Goal: Check status: Check status

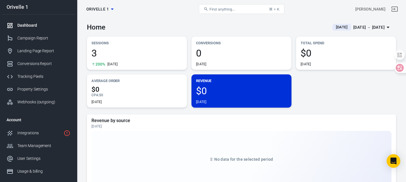
click at [31, 29] on link "Dashboard" at bounding box center [38, 25] width 73 height 13
click at [31, 24] on div "Dashboard" at bounding box center [43, 25] width 53 height 6
click at [362, 28] on div "Sep 12 － Sep 12, 2025" at bounding box center [368, 27] width 31 height 7
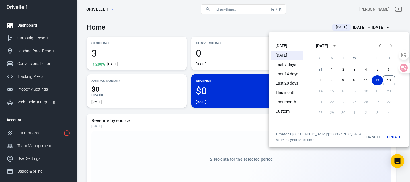
click at [30, 38] on div at bounding box center [205, 91] width 410 height 182
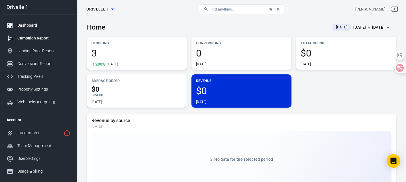
click at [36, 38] on div "Campaign Report" at bounding box center [43, 38] width 53 height 6
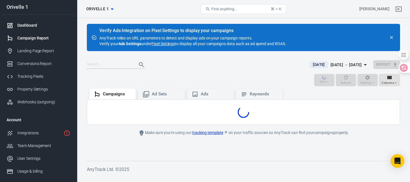
click at [34, 26] on div "Dashboard" at bounding box center [43, 25] width 53 height 6
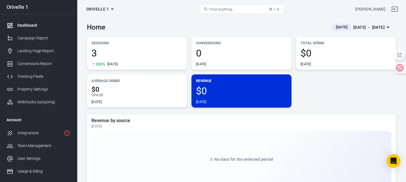
click at [359, 29] on div "Sep 12 － Sep 12, 2025" at bounding box center [368, 27] width 31 height 7
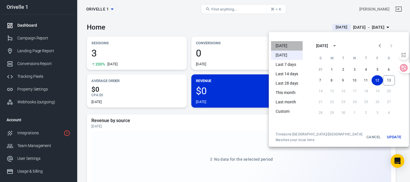
click at [286, 45] on li "[DATE]" at bounding box center [287, 45] width 32 height 9
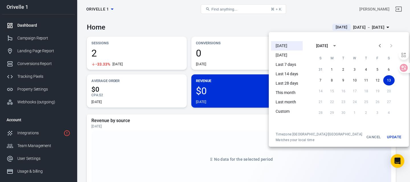
click at [190, 23] on div at bounding box center [205, 91] width 410 height 182
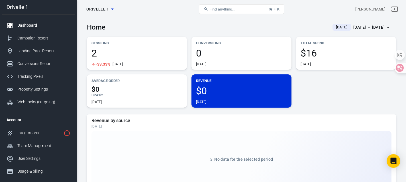
click at [148, 58] on div "2 -33.33% Today" at bounding box center [136, 57] width 91 height 18
click at [36, 25] on div "Dashboard" at bounding box center [43, 25] width 53 height 6
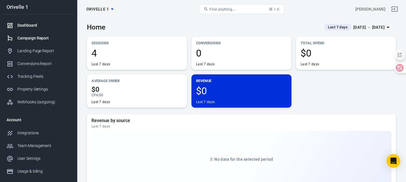
click at [27, 37] on div "Campaign Report" at bounding box center [43, 38] width 53 height 6
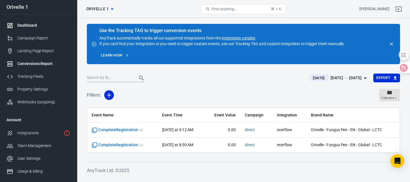
click at [30, 26] on div "Dashboard" at bounding box center [43, 25] width 53 height 6
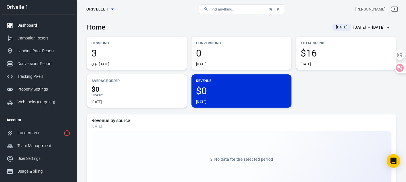
click at [362, 28] on div "Sep 13 － Sep 13, 2025" at bounding box center [368, 27] width 31 height 7
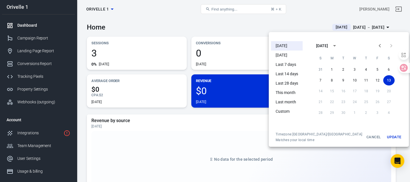
click at [288, 92] on li "This month" at bounding box center [287, 92] width 32 height 9
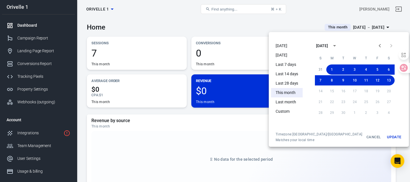
click at [186, 126] on div at bounding box center [205, 91] width 410 height 182
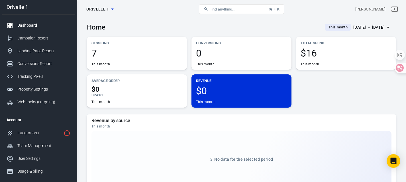
click at [150, 61] on div "7 This month" at bounding box center [136, 57] width 91 height 18
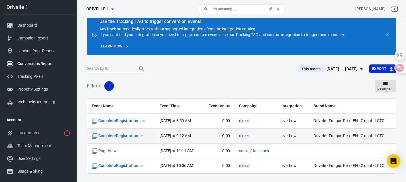
scroll to position [25, 0]
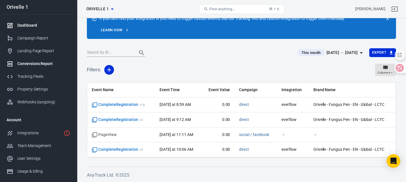
click at [31, 25] on div "Dashboard" at bounding box center [43, 25] width 53 height 6
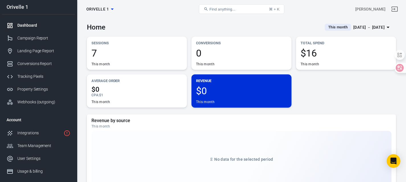
click at [356, 31] on div "Sep 1 － Sep 13, 2025" at bounding box center [368, 27] width 31 height 7
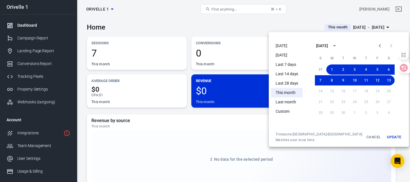
click at [241, 152] on div at bounding box center [205, 91] width 410 height 182
